Goal: Book appointment/travel/reservation

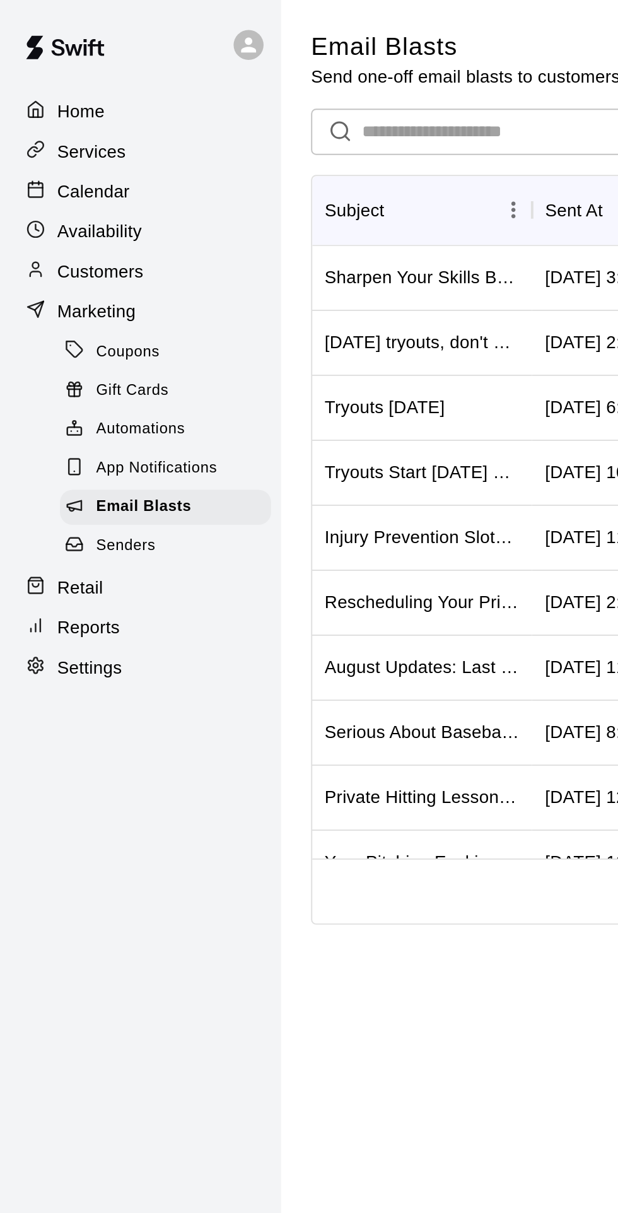
click at [47, 96] on p "Calendar" at bounding box center [47, 96] width 37 height 13
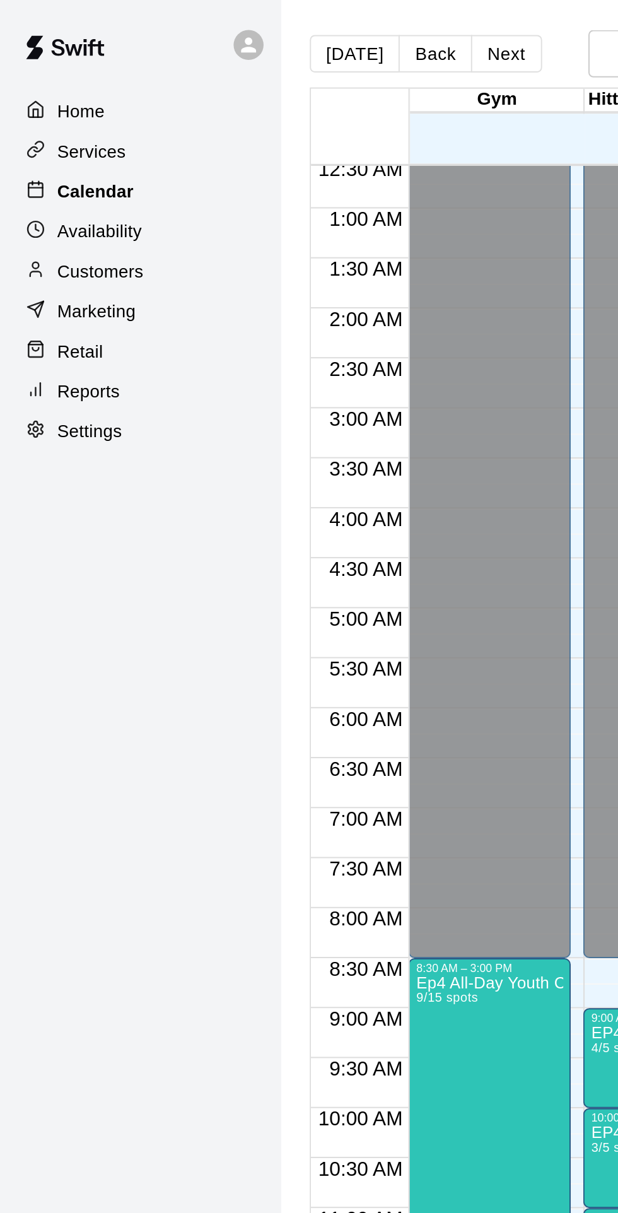
scroll to position [0, 85]
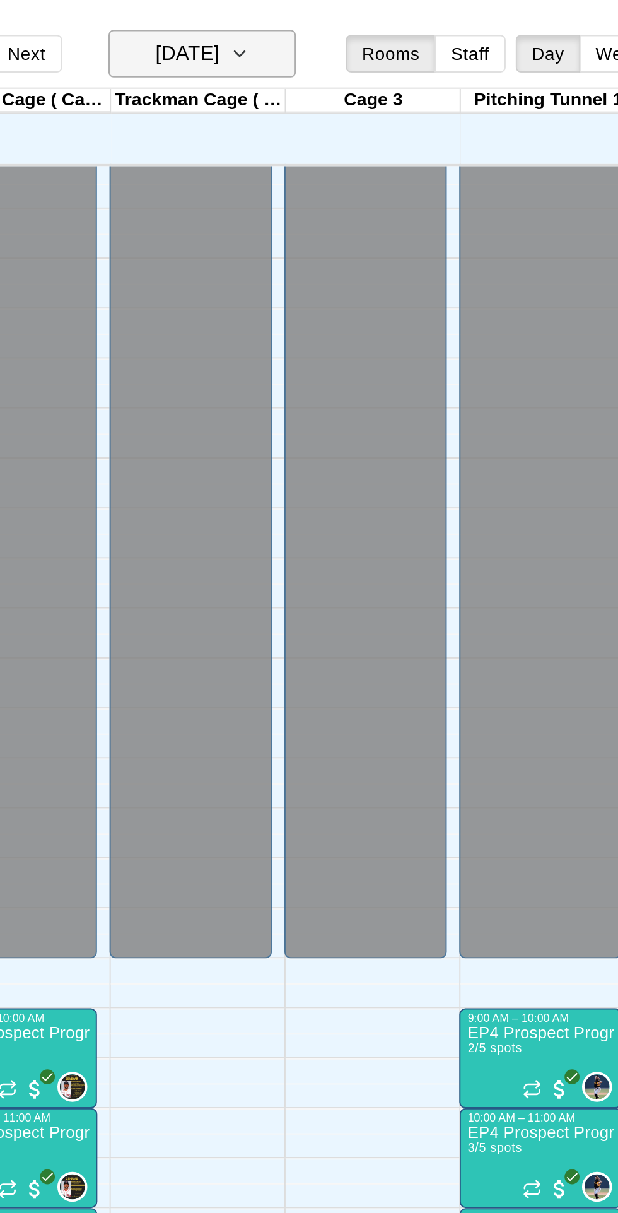
click at [353, 25] on h6 "[DATE]" at bounding box center [337, 27] width 32 height 18
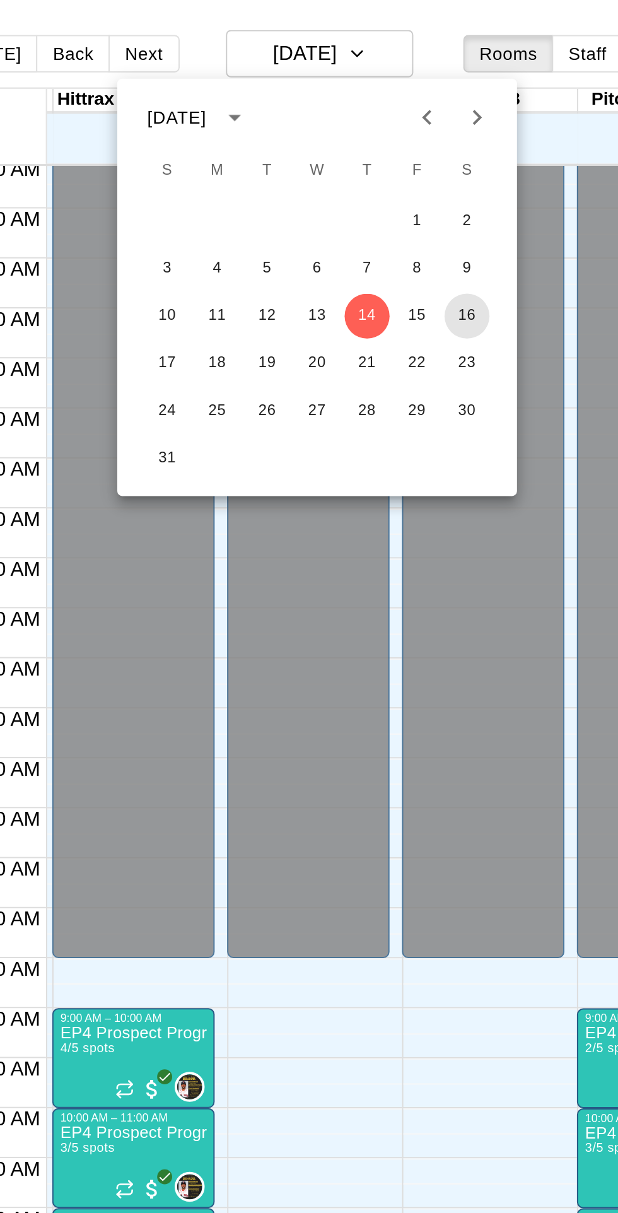
click at [418, 160] on button "16" at bounding box center [419, 159] width 23 height 23
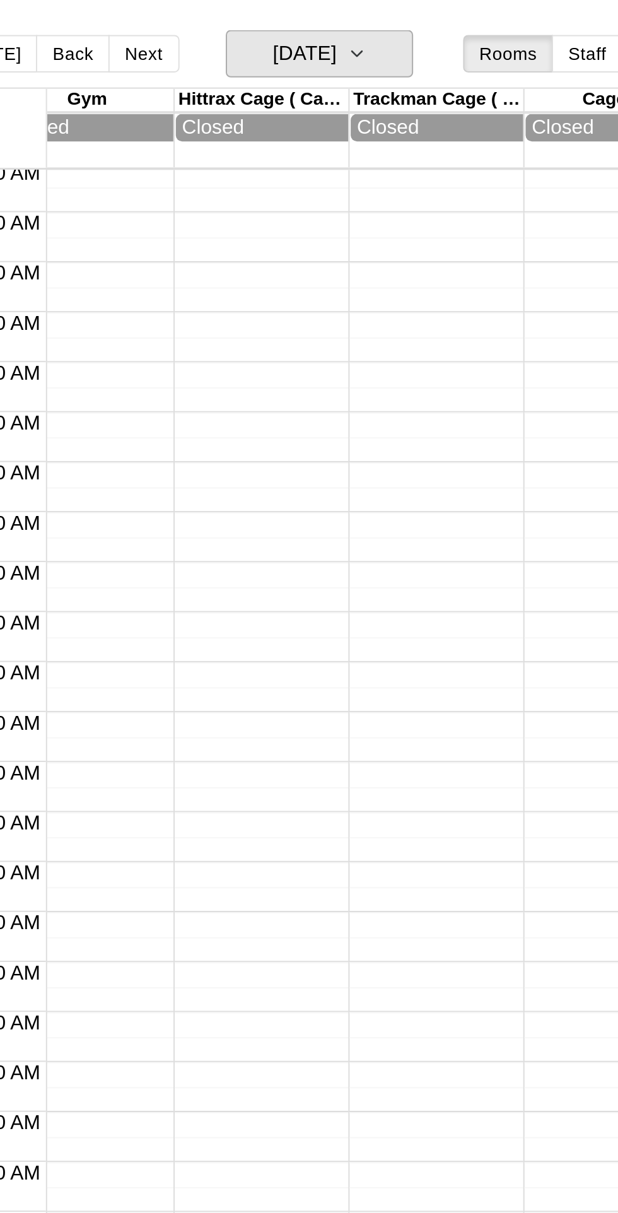
scroll to position [0, 0]
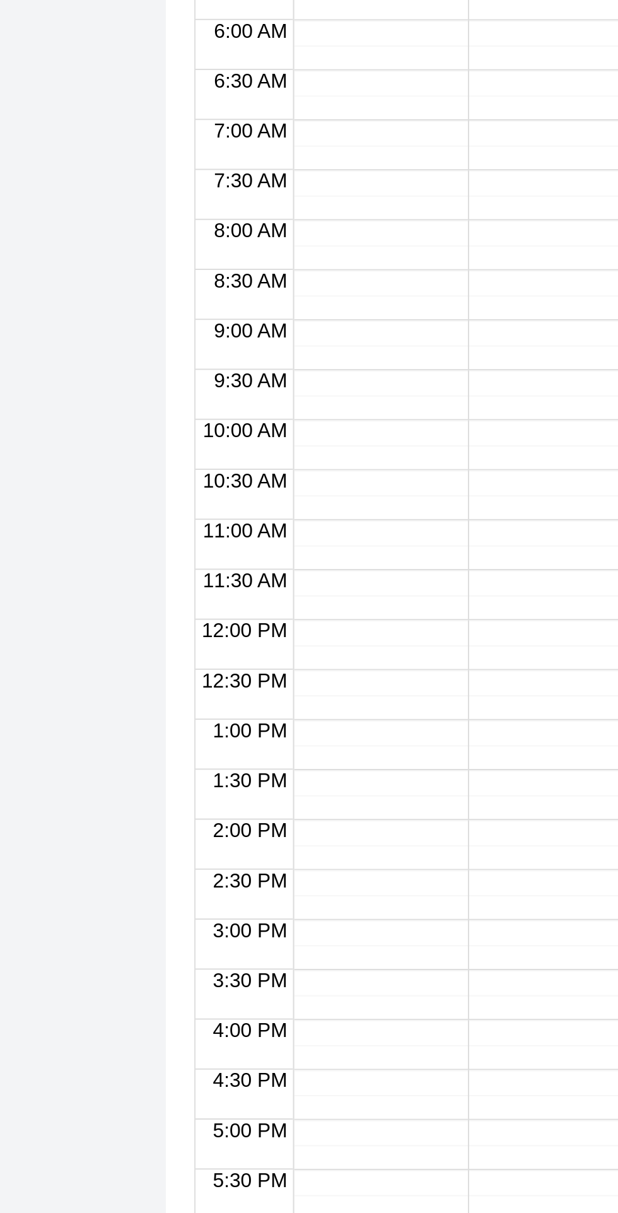
click at [223, 574] on div at bounding box center [247, 662] width 82 height 1211
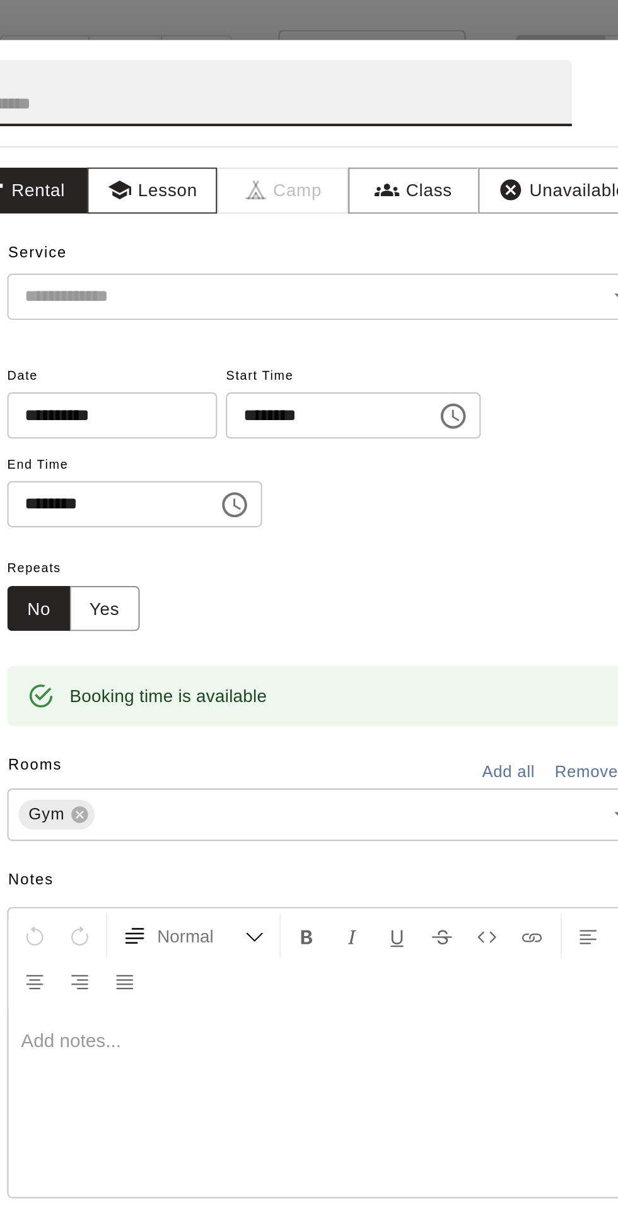
click at [265, 108] on button "Lesson" at bounding box center [234, 96] width 66 height 23
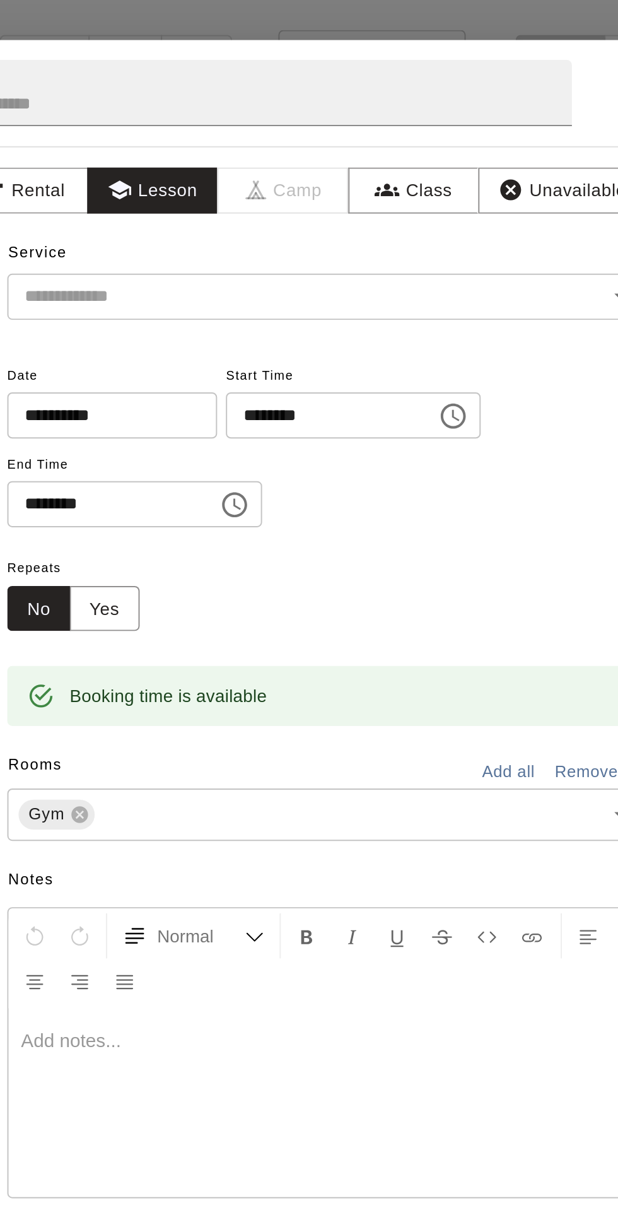
click at [216, 158] on input "text" at bounding box center [303, 150] width 278 height 16
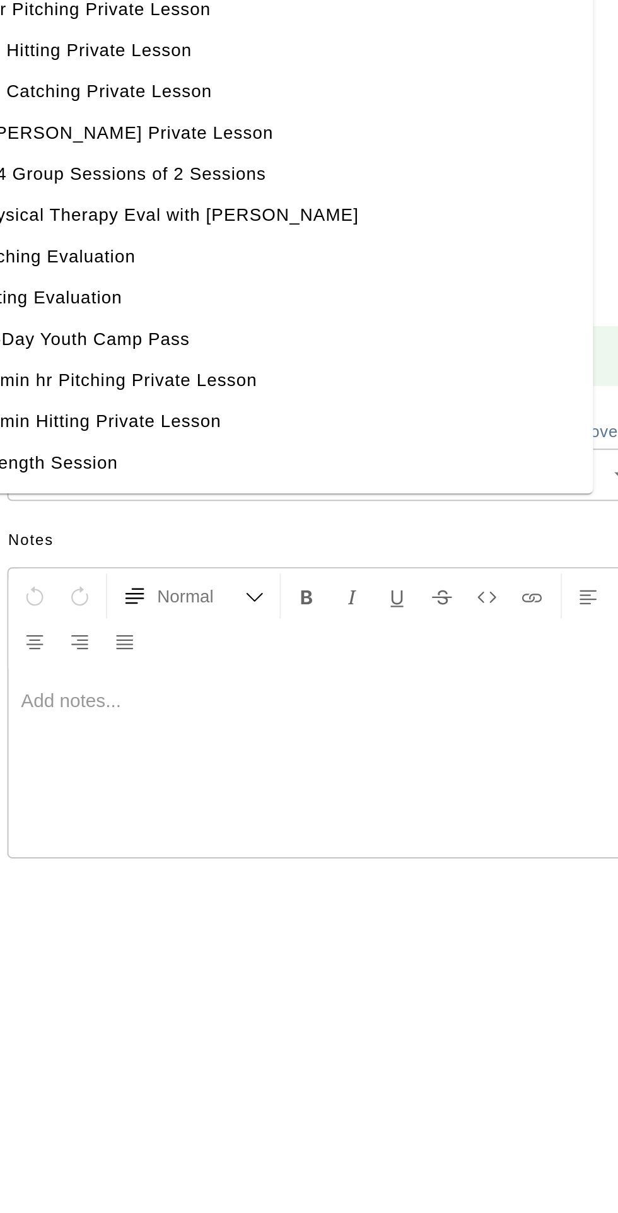
click at [202, 416] on li "Strength Session" at bounding box center [294, 405] width 323 height 21
type input "**********"
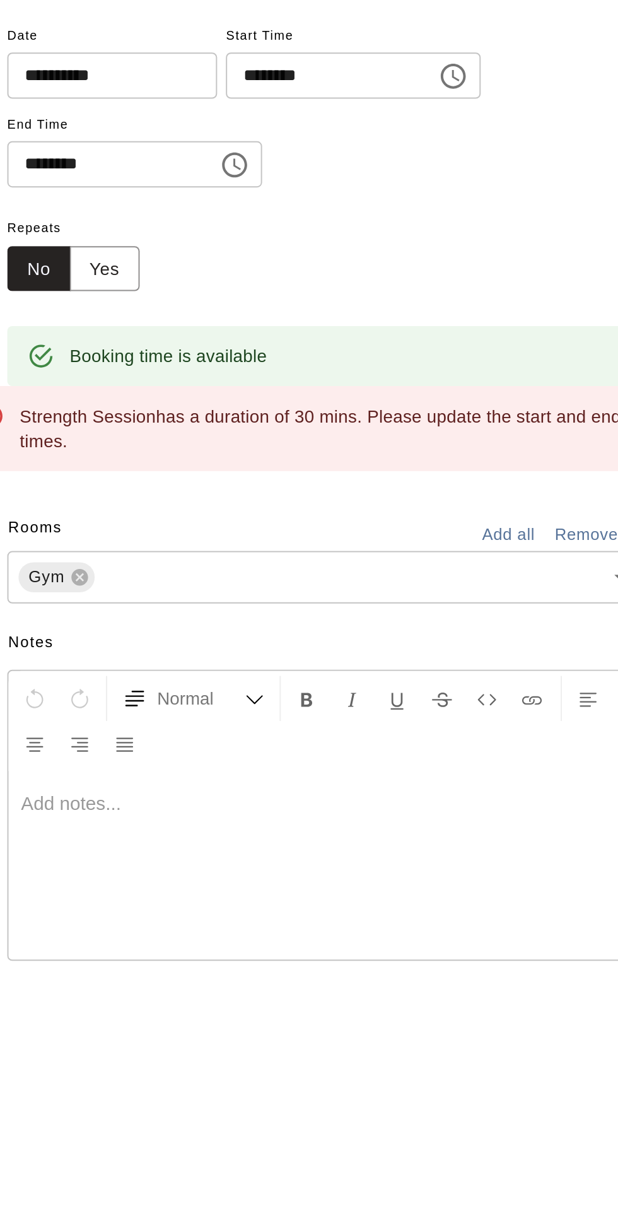
click at [353, 221] on input "********" at bounding box center [319, 209] width 97 height 23
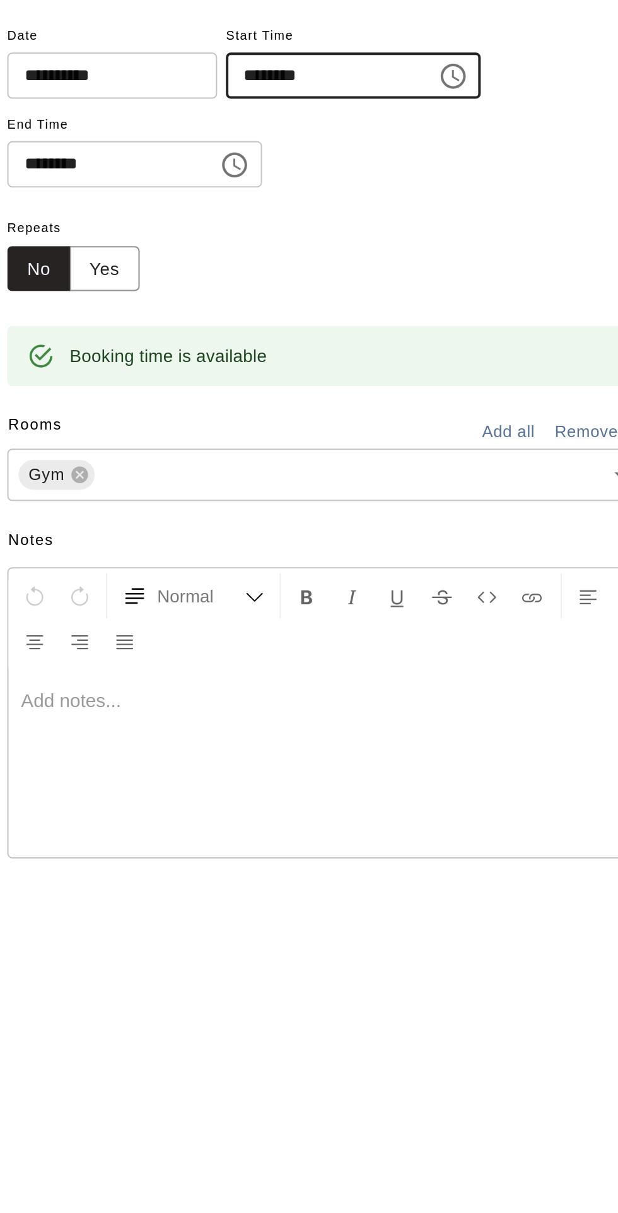
type input "********"
click at [237, 420] on input "text" at bounding box center [324, 412] width 236 height 16
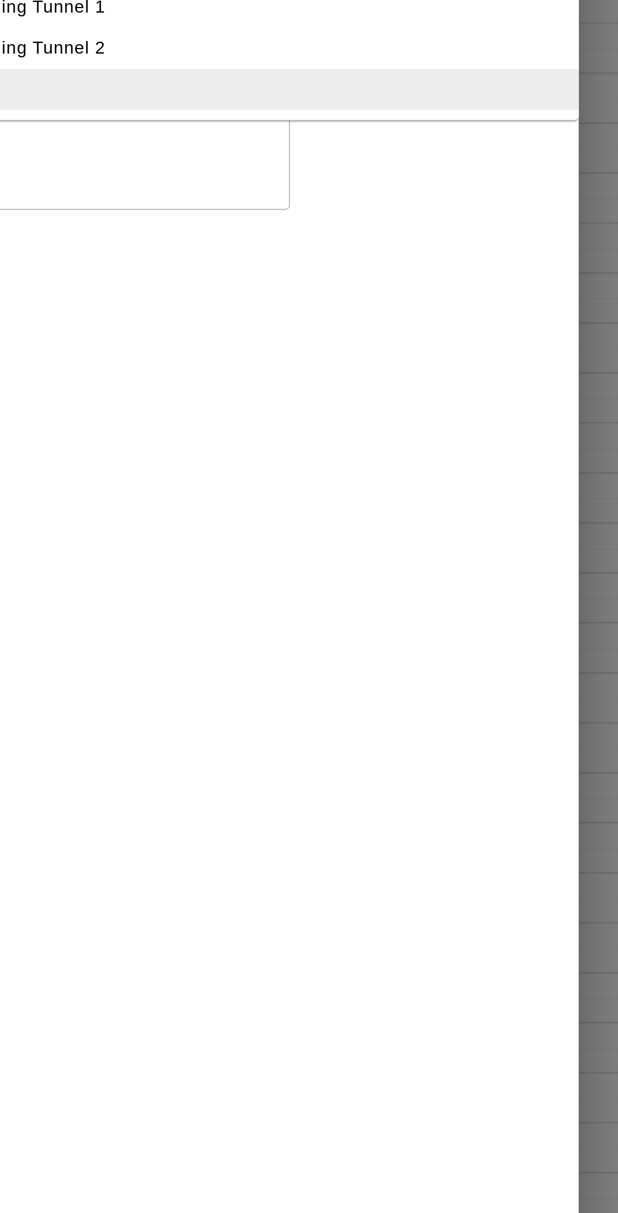
scroll to position [0, 308]
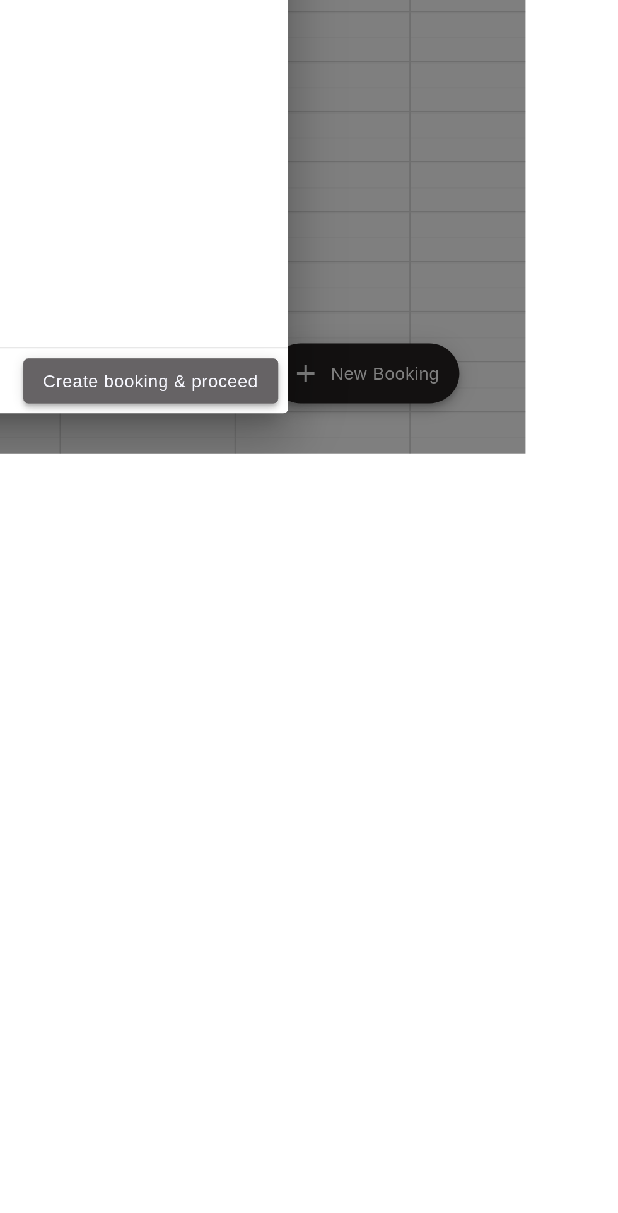
click at [457, 1188] on button "Create booking & proceed" at bounding box center [429, 1176] width 129 height 23
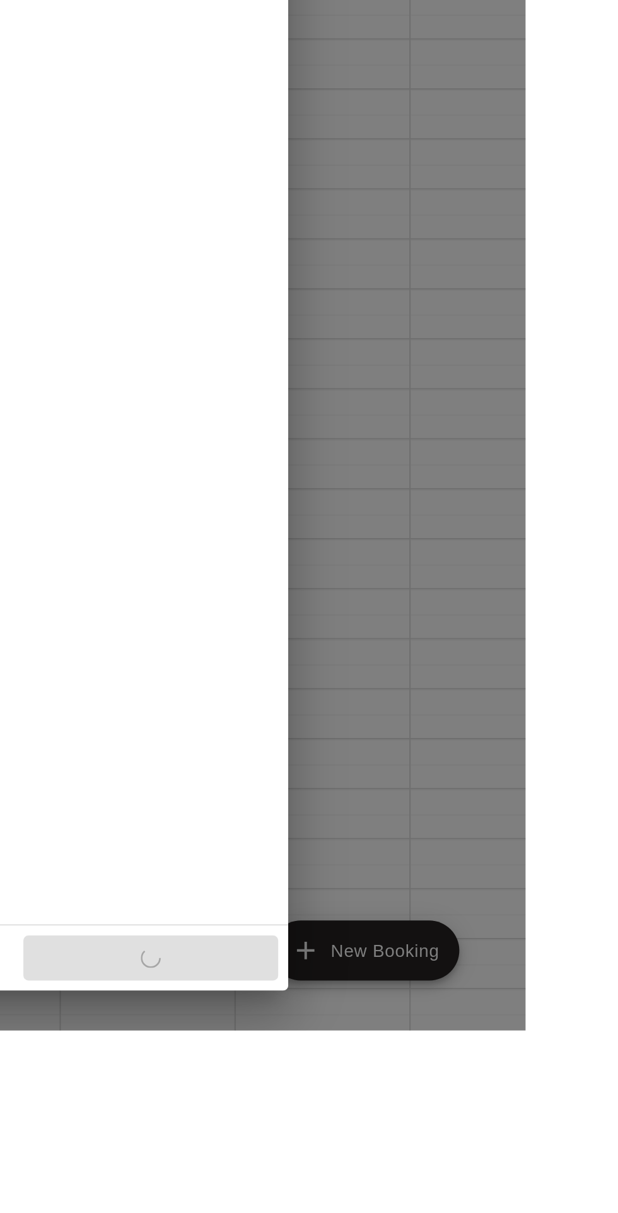
scroll to position [0, 0]
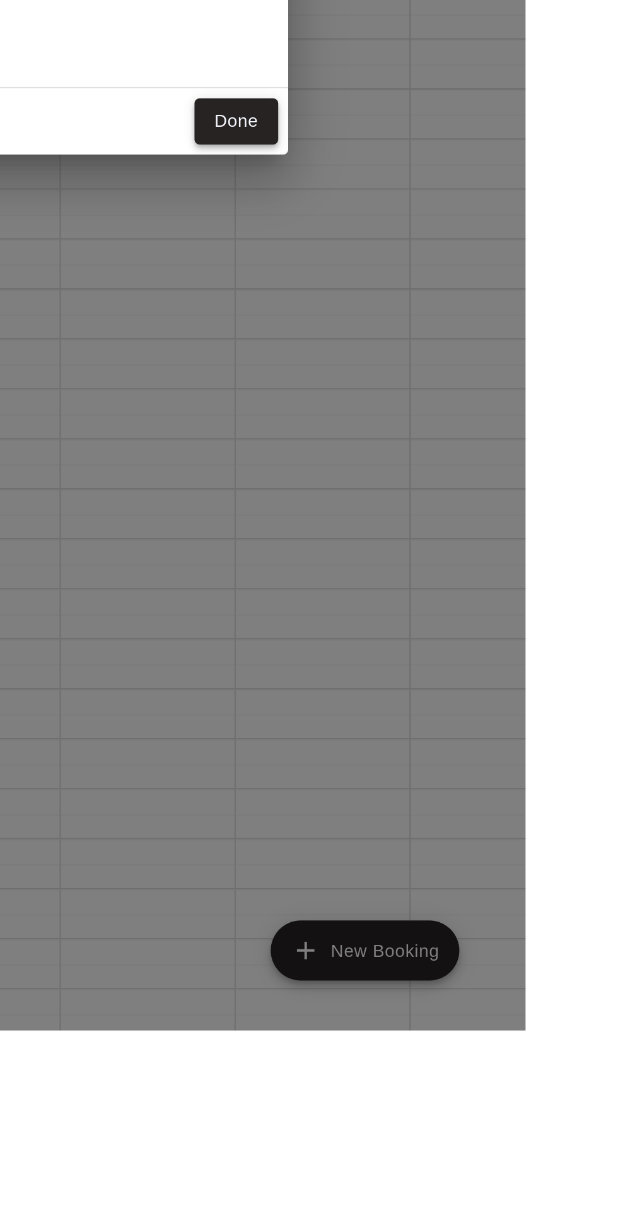
click at [491, 766] on button "Done" at bounding box center [472, 753] width 42 height 23
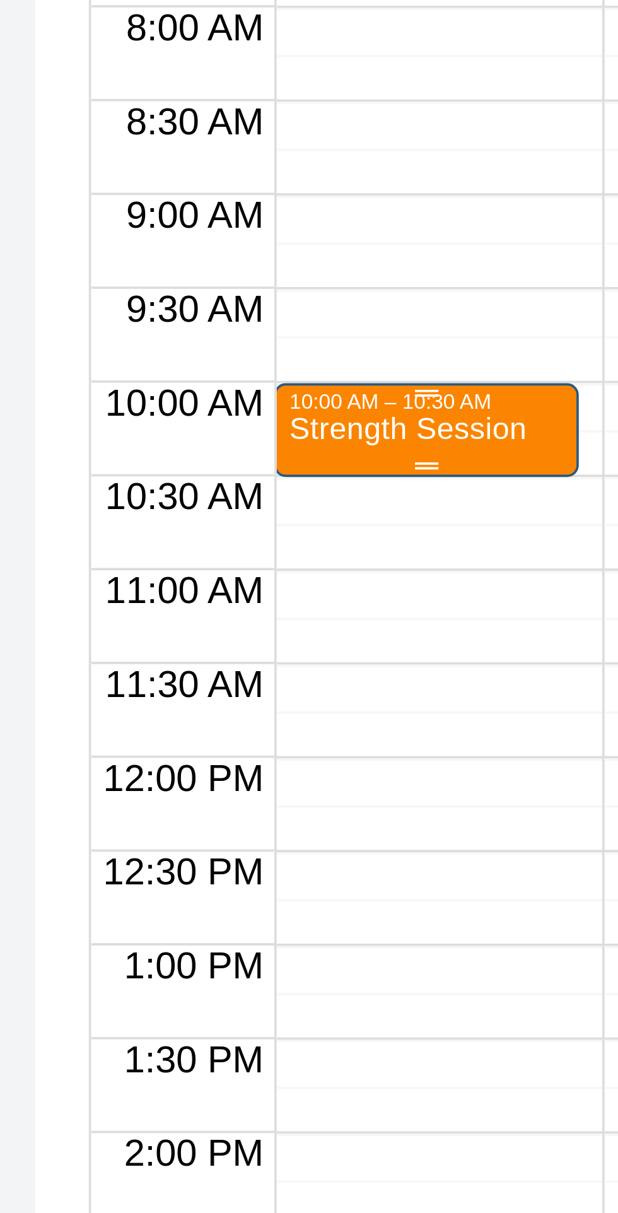
click at [255, 536] on p "Strength Session" at bounding box center [242, 536] width 64 height 0
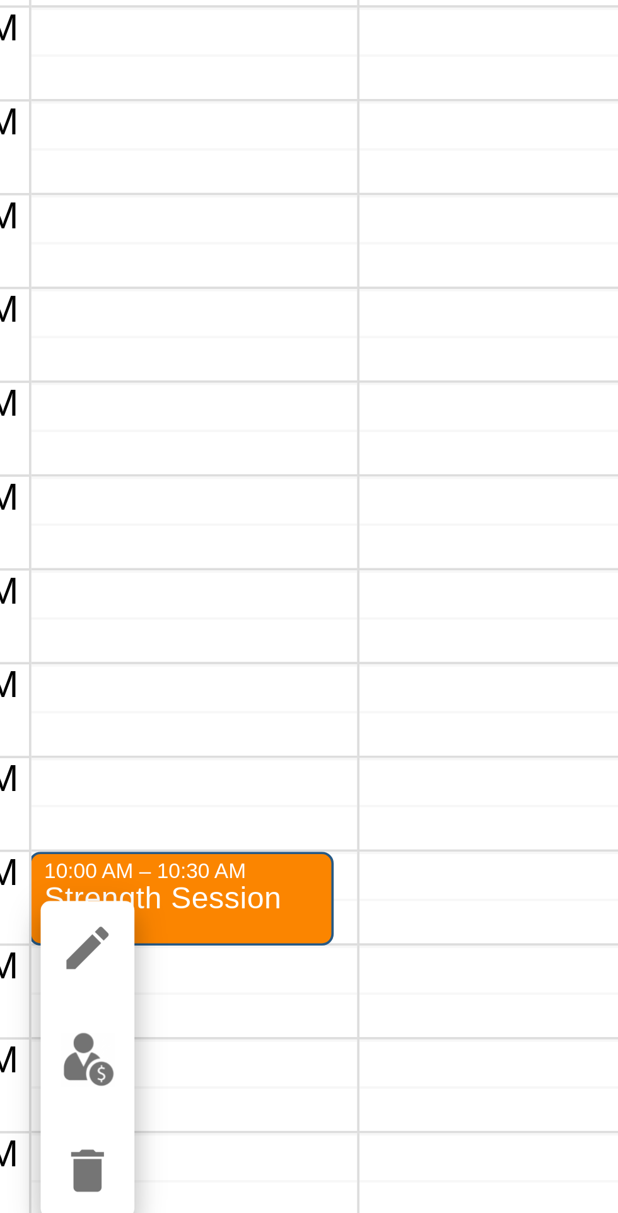
click at [221, 579] on img "edit" at bounding box center [222, 579] width 15 height 15
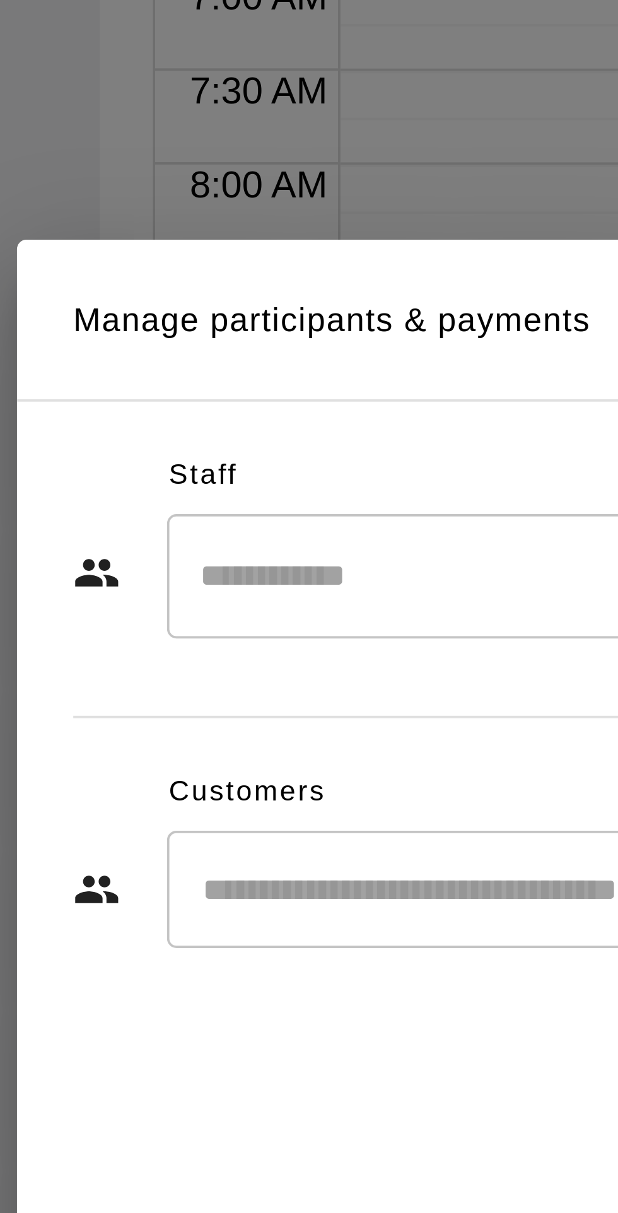
click at [228, 544] on input "Search staff" at bounding box center [322, 533] width 312 height 22
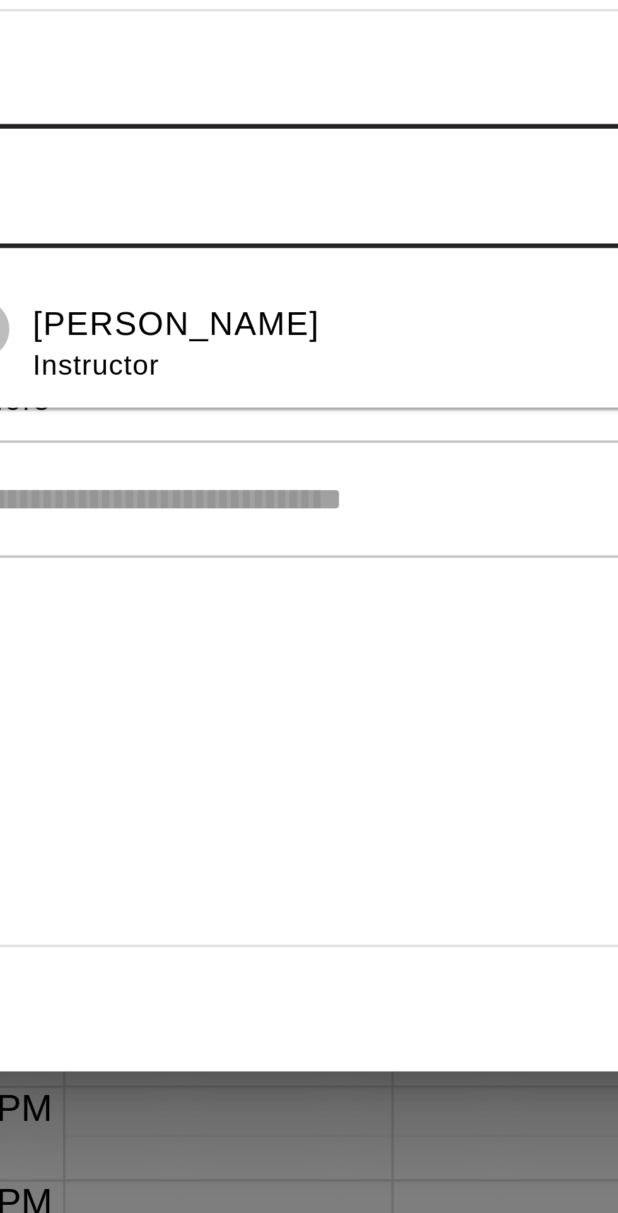
type input "*****"
click at [267, 577] on p "[PERSON_NAME]" at bounding box center [236, 569] width 77 height 13
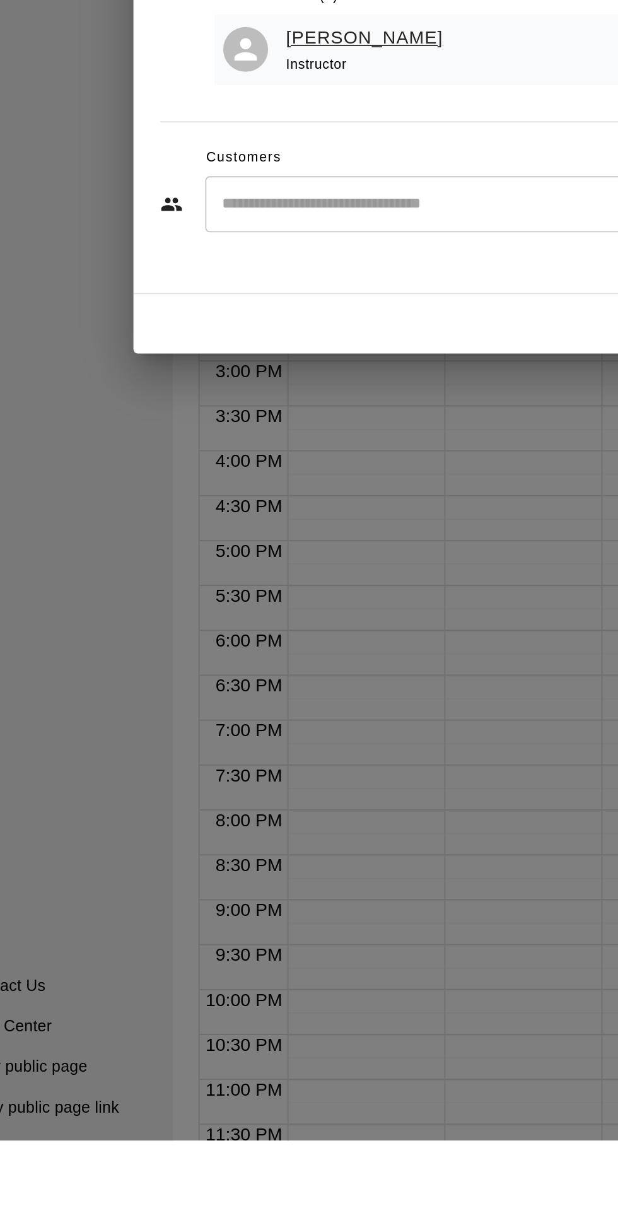
click at [284, 602] on link "[PERSON_NAME]" at bounding box center [250, 593] width 88 height 16
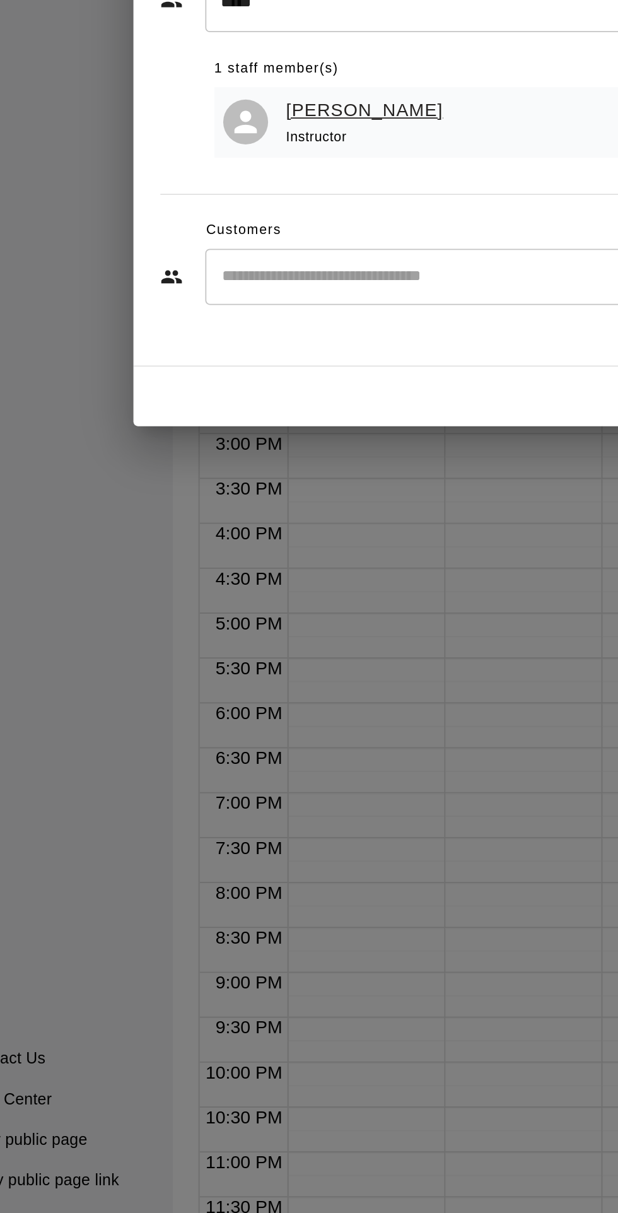
select select "**"
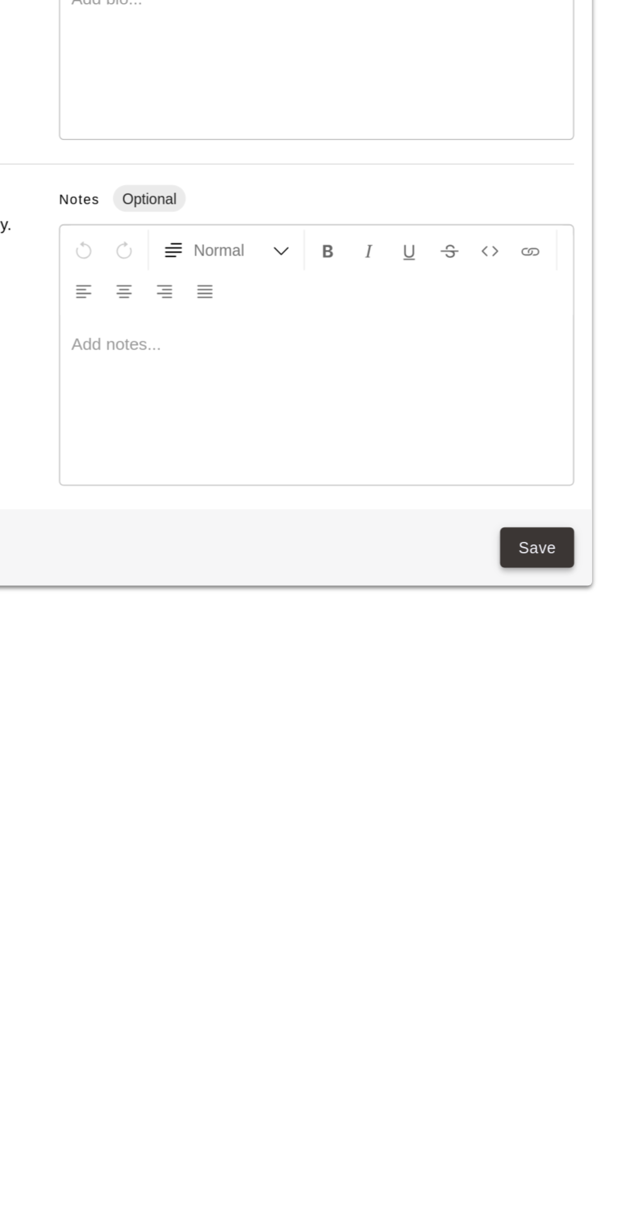
click at [573, 840] on button "Save" at bounding box center [572, 839] width 42 height 23
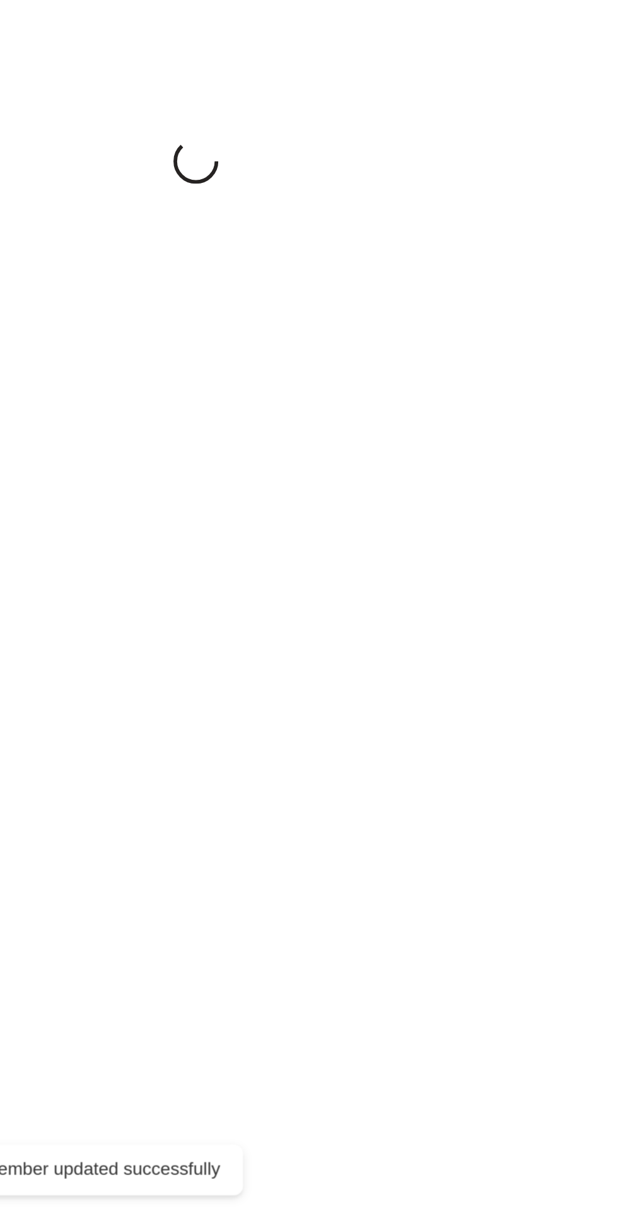
select select "**"
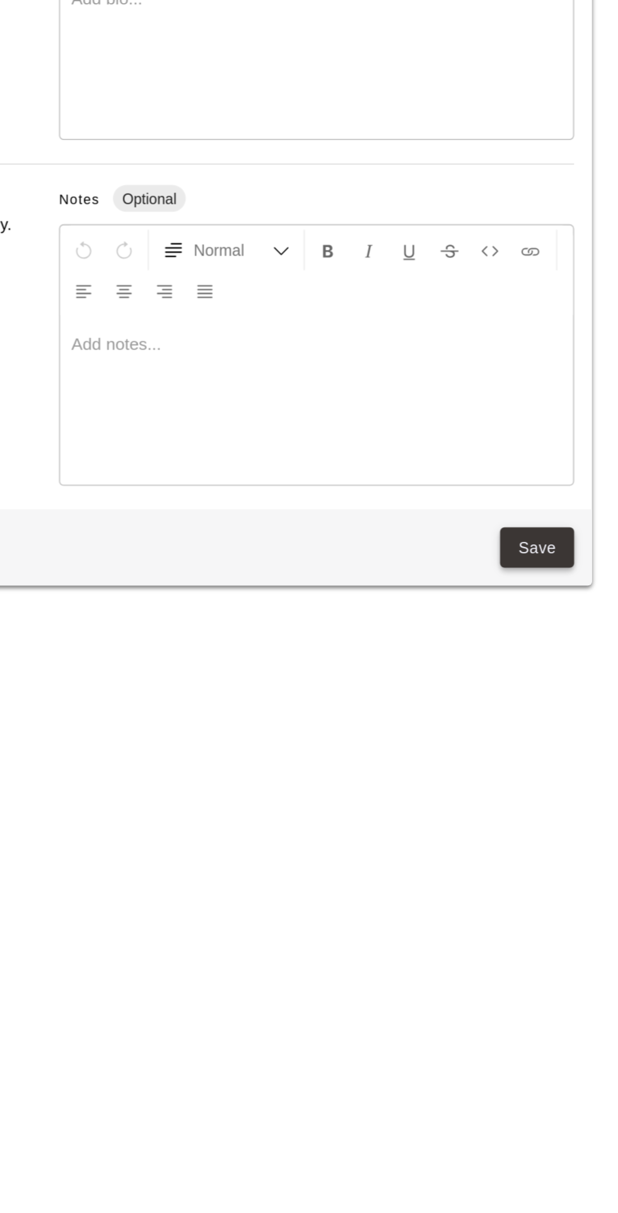
click at [572, 840] on button "Save" at bounding box center [572, 839] width 42 height 23
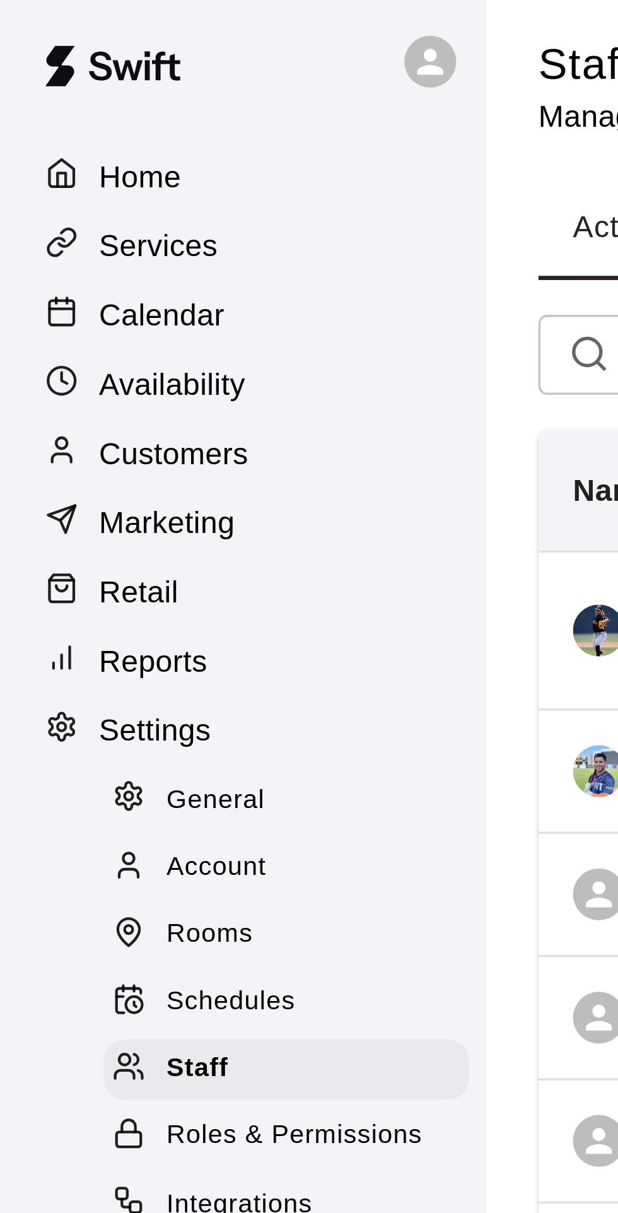
click at [44, 92] on p "Calendar" at bounding box center [47, 96] width 37 height 13
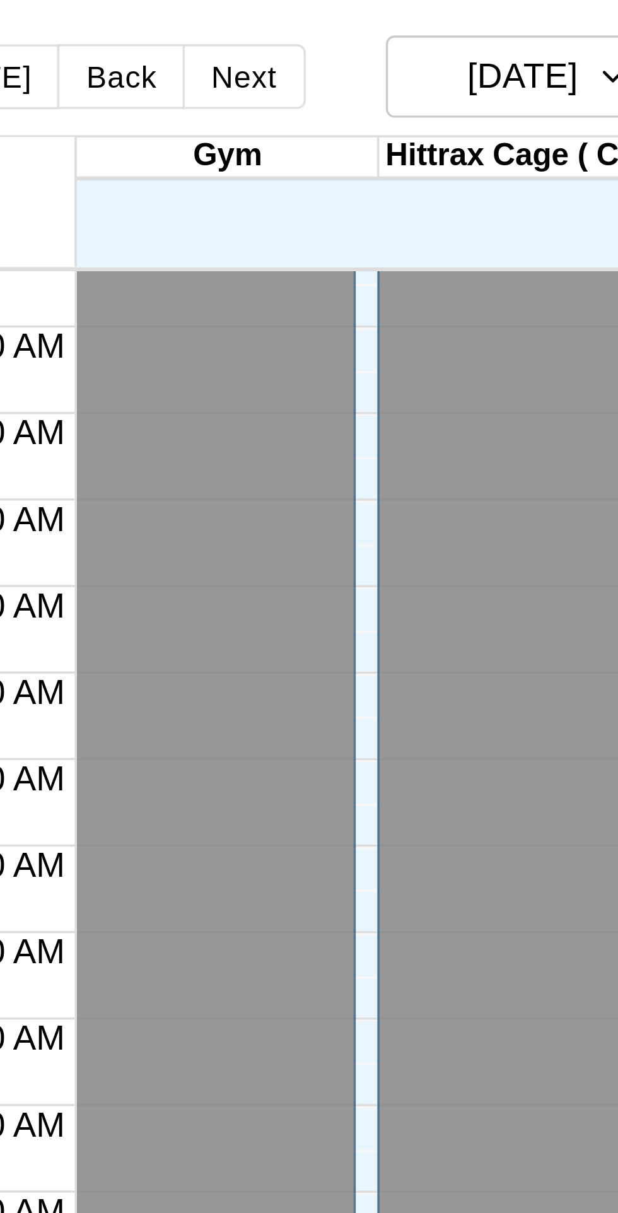
scroll to position [0, 85]
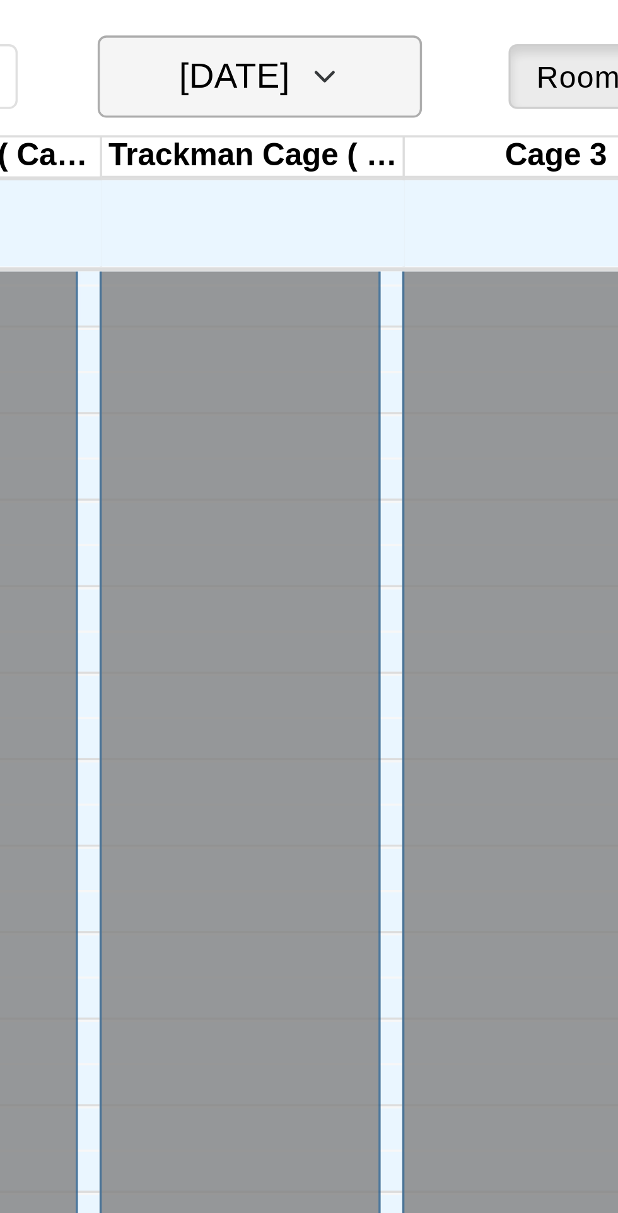
click at [368, 30] on icon "button" at bounding box center [363, 27] width 10 height 15
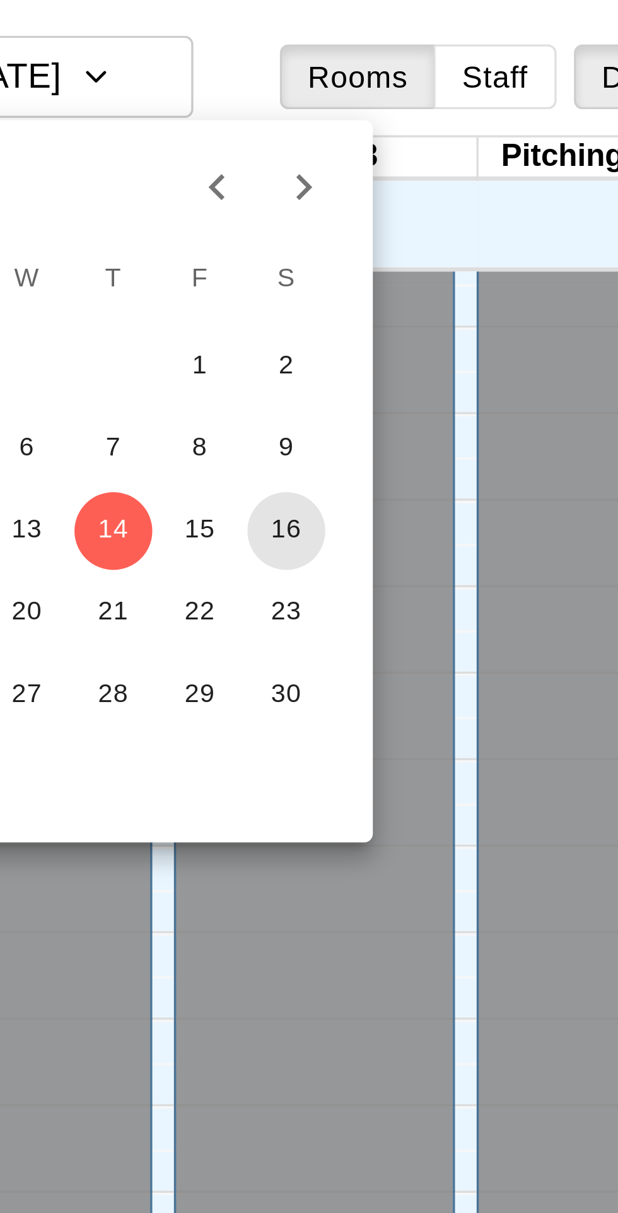
click at [423, 162] on button "16" at bounding box center [419, 159] width 23 height 23
